Goal: Information Seeking & Learning: Learn about a topic

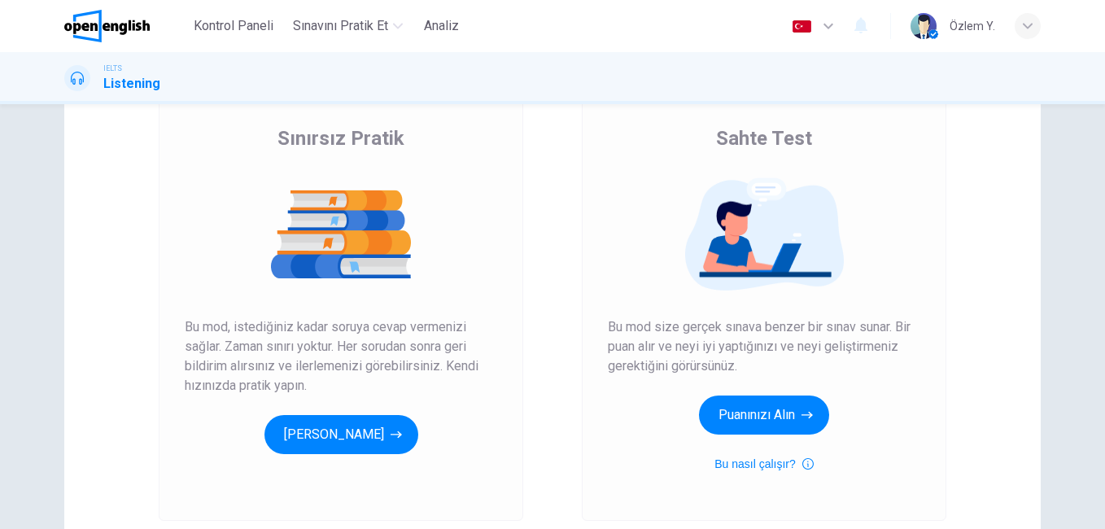
scroll to position [124, 0]
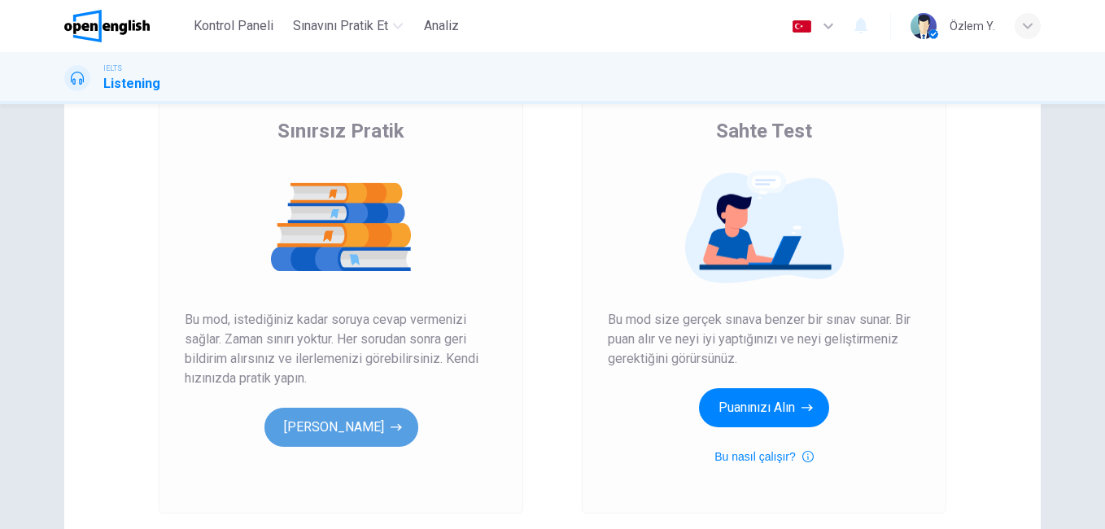
click at [319, 414] on button "[PERSON_NAME]" at bounding box center [342, 427] width 154 height 39
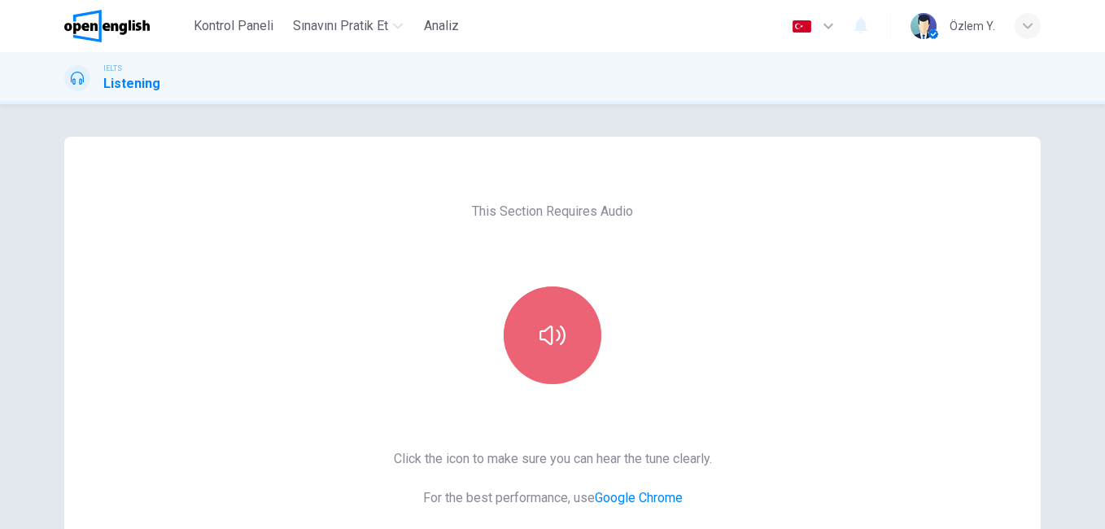
click at [552, 360] on button "button" at bounding box center [553, 336] width 98 height 98
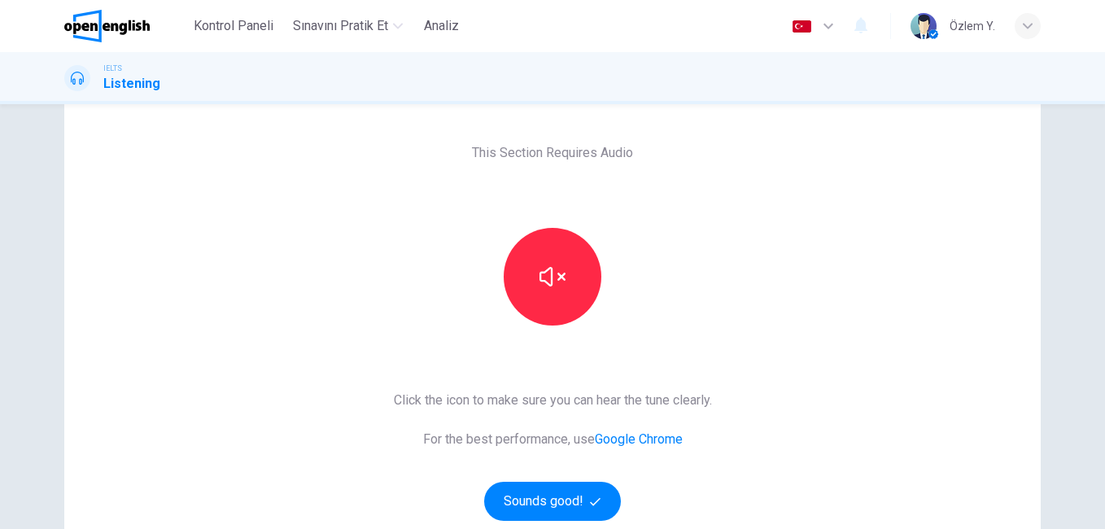
scroll to position [208, 0]
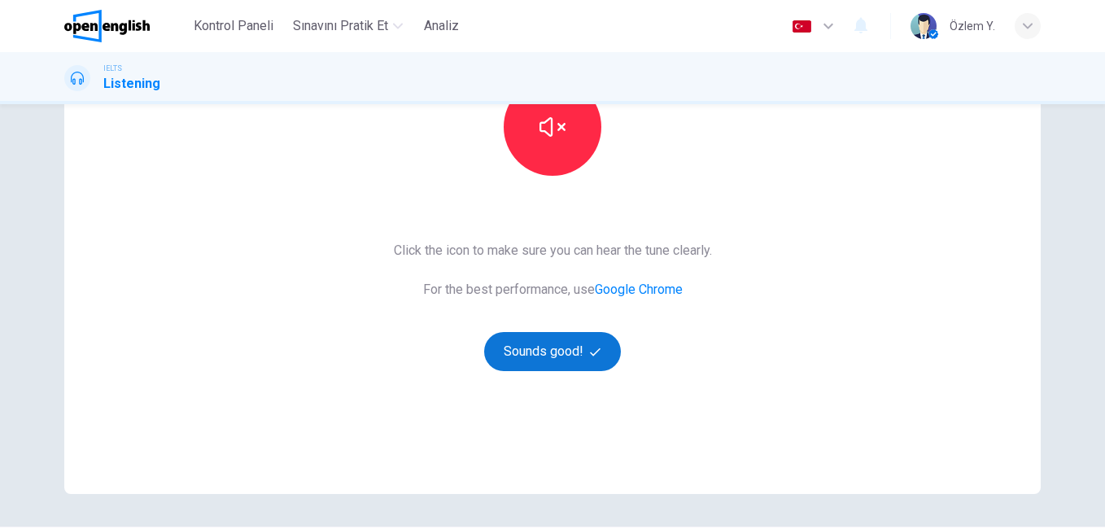
click at [580, 336] on button "Sounds good!" at bounding box center [552, 351] width 137 height 39
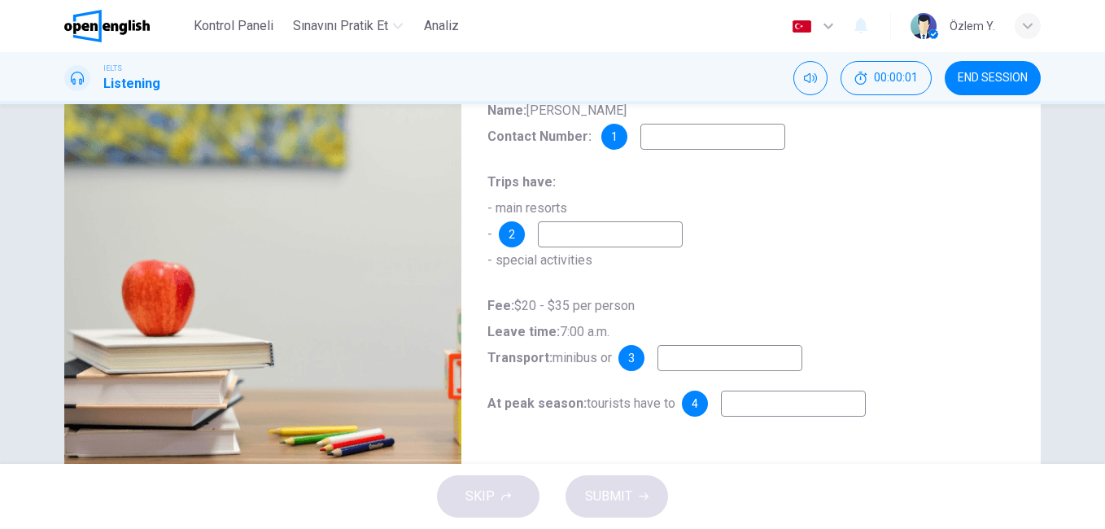
scroll to position [47, 0]
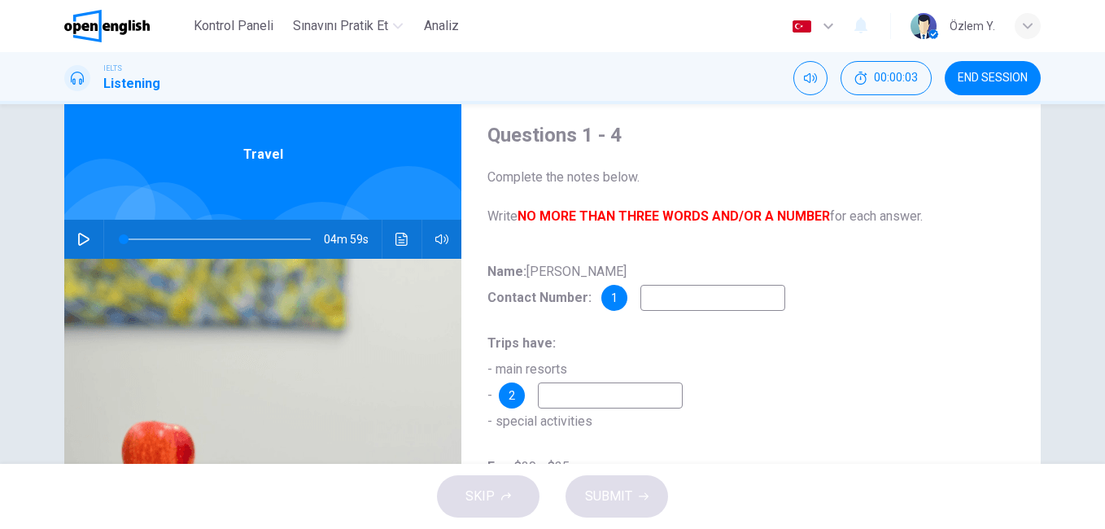
drag, startPoint x: 637, startPoint y: 296, endPoint x: 829, endPoint y: 293, distance: 192.1
click at [829, 293] on div "Name: [PERSON_NAME] Contact Number: 1" at bounding box center [751, 285] width 527 height 52
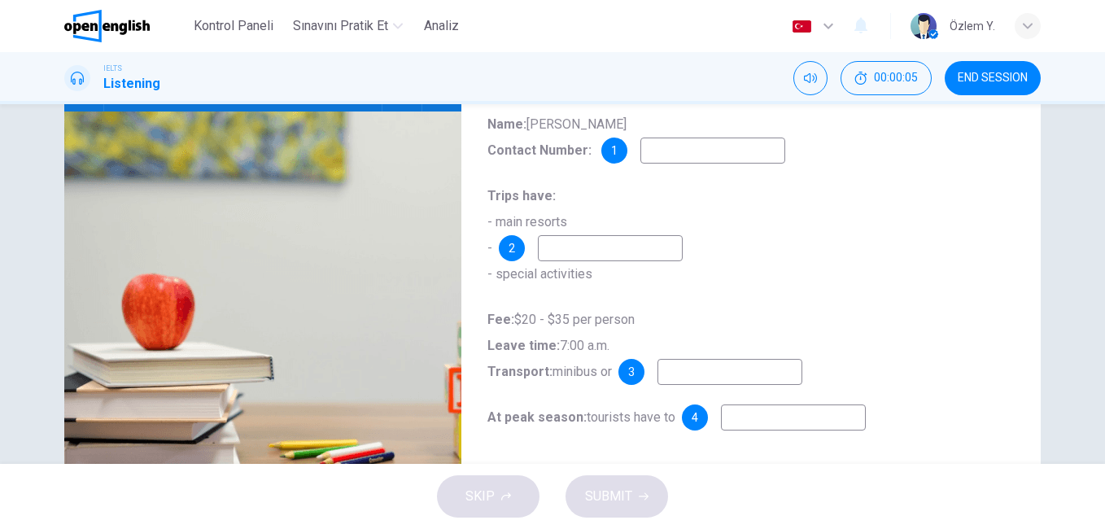
scroll to position [191, 0]
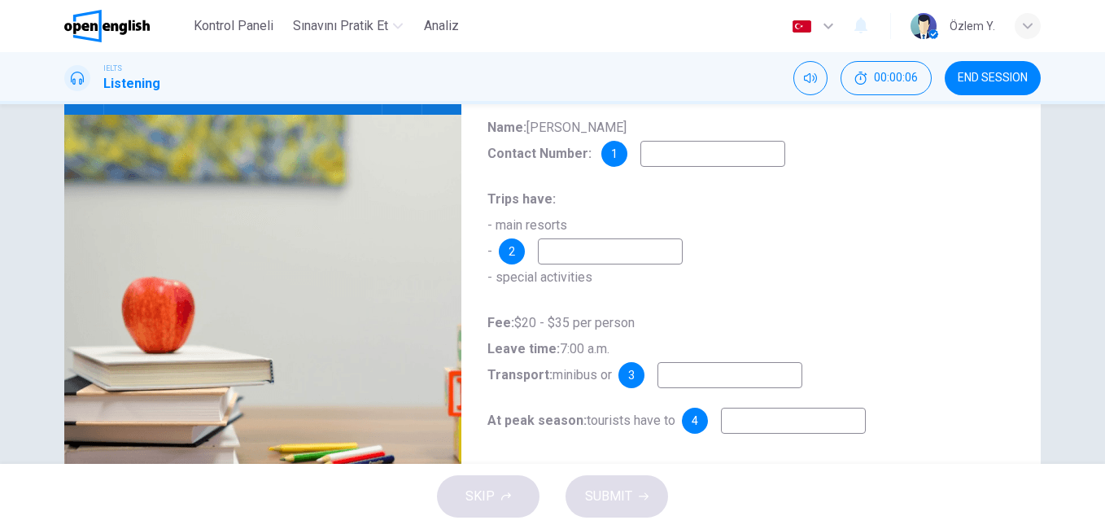
click at [575, 256] on input at bounding box center [610, 251] width 145 height 26
click at [720, 373] on input at bounding box center [730, 375] width 145 height 26
click at [747, 433] on input at bounding box center [793, 421] width 145 height 26
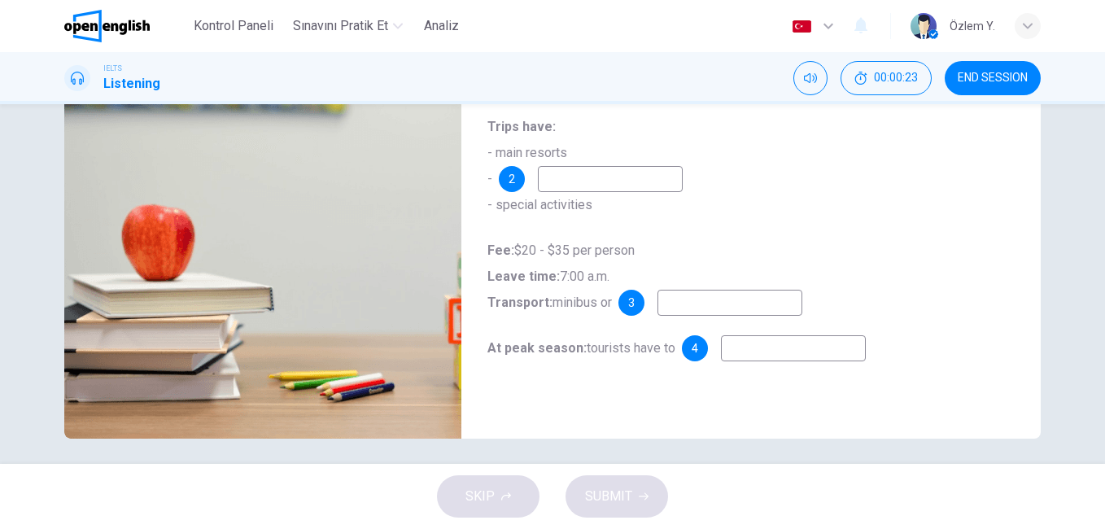
scroll to position [271, 0]
